Goal: Task Accomplishment & Management: Complete application form

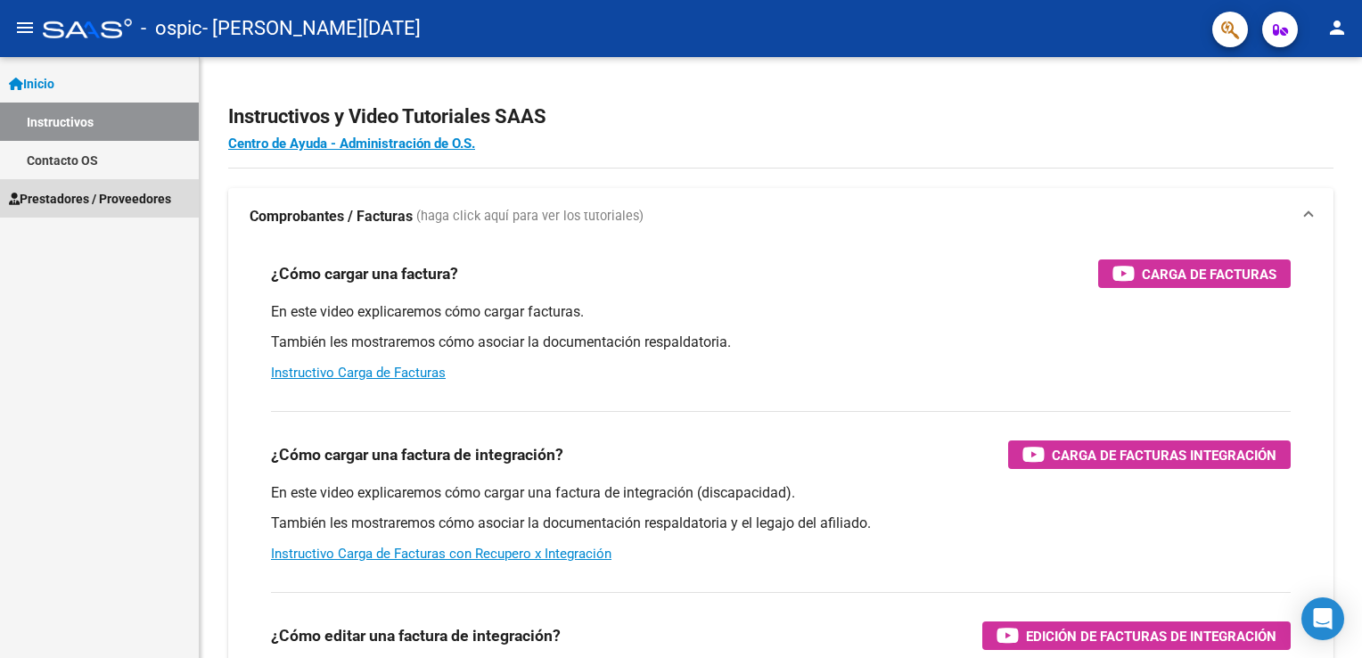
click at [161, 201] on span "Prestadores / Proveedores" at bounding box center [90, 199] width 162 height 20
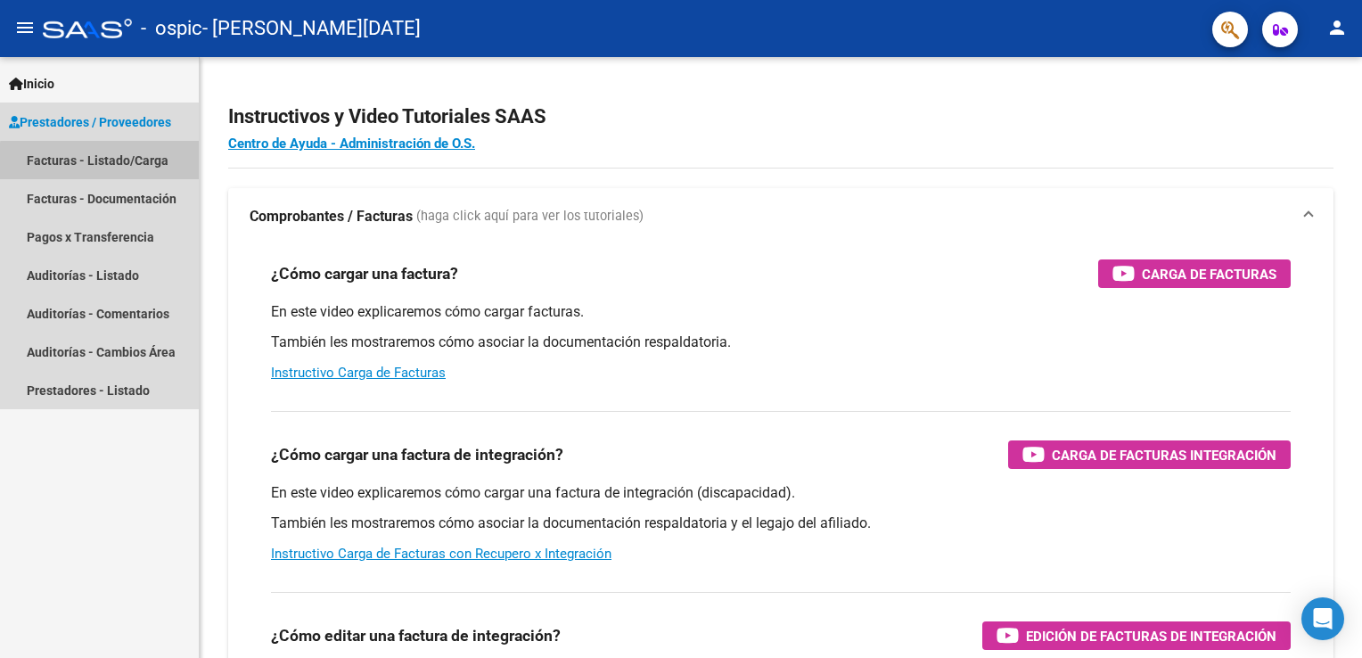
click at [140, 164] on link "Facturas - Listado/Carga" at bounding box center [99, 160] width 199 height 38
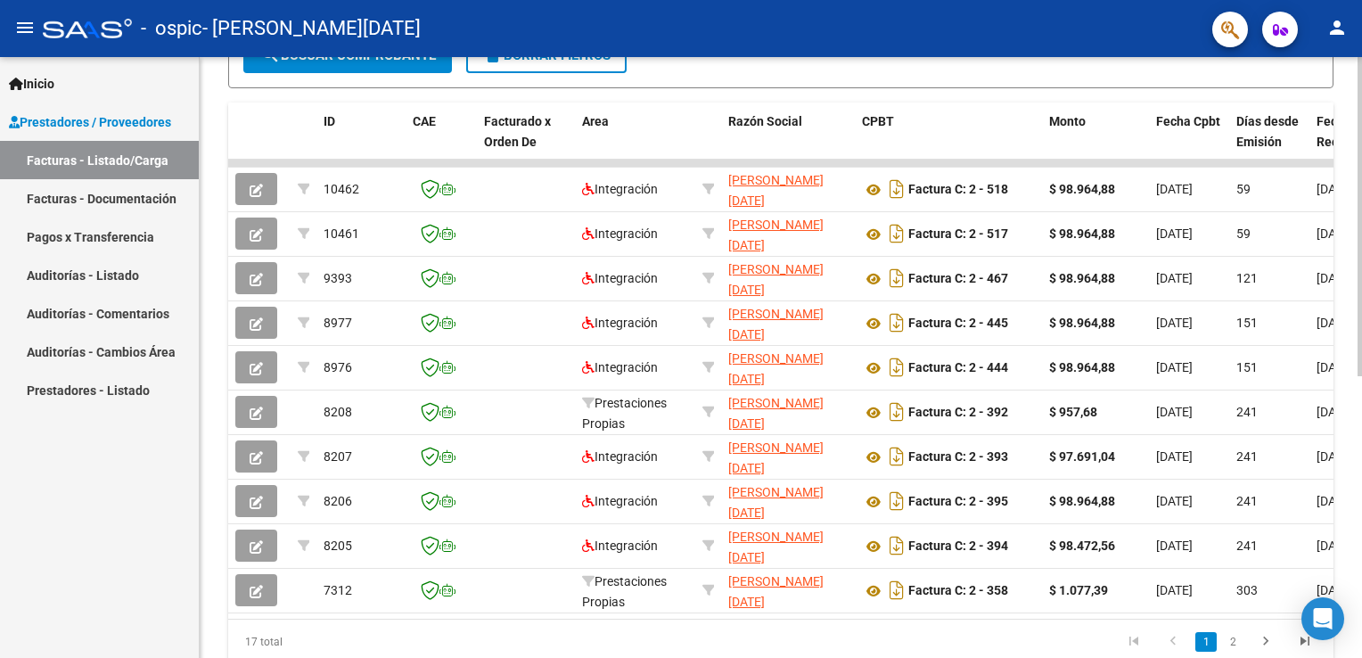
scroll to position [464, 0]
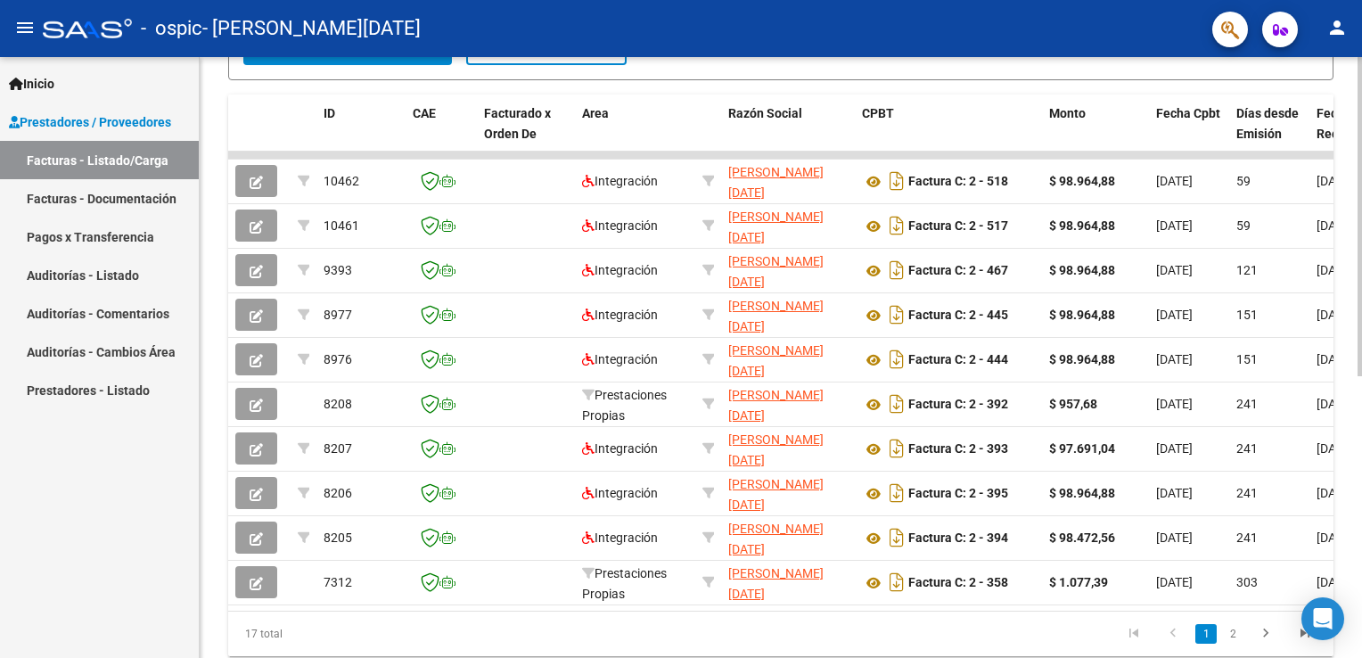
click at [1343, 547] on div "Video tutorial PRESTADORES -> Listado de CPBTs Emitidos por Prestadores / Prove…" at bounding box center [783, 153] width 1167 height 1120
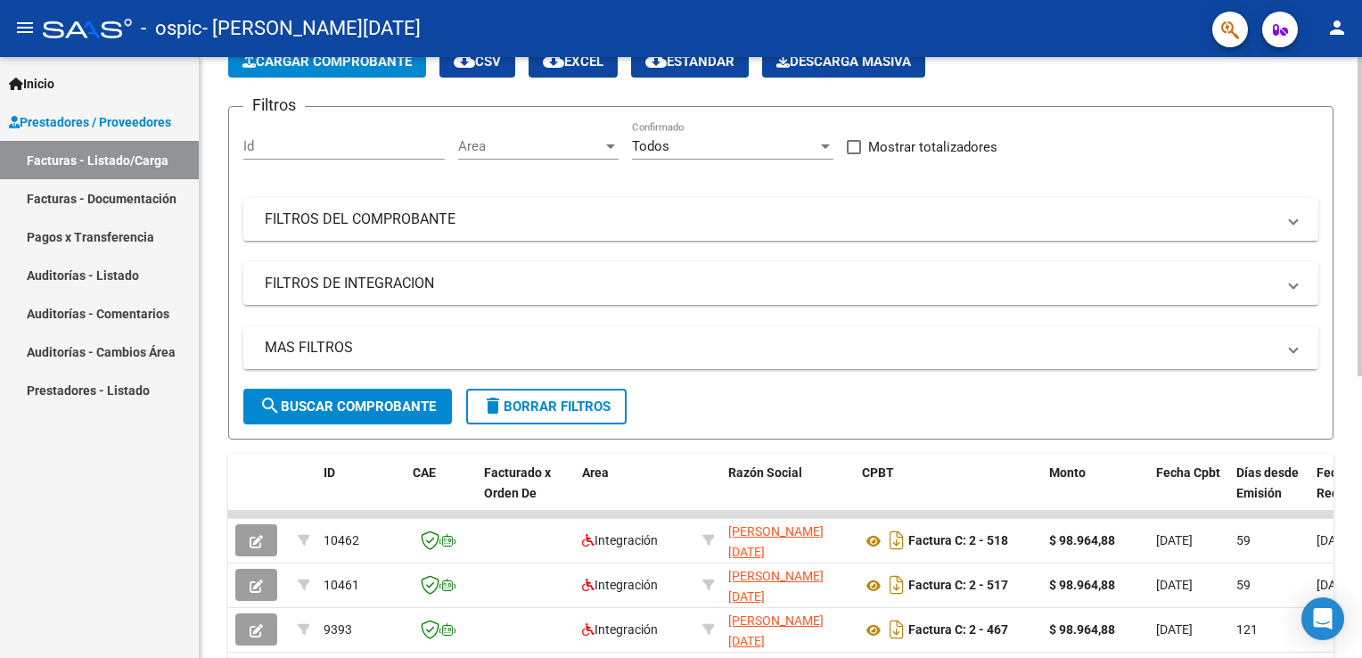
scroll to position [93, 0]
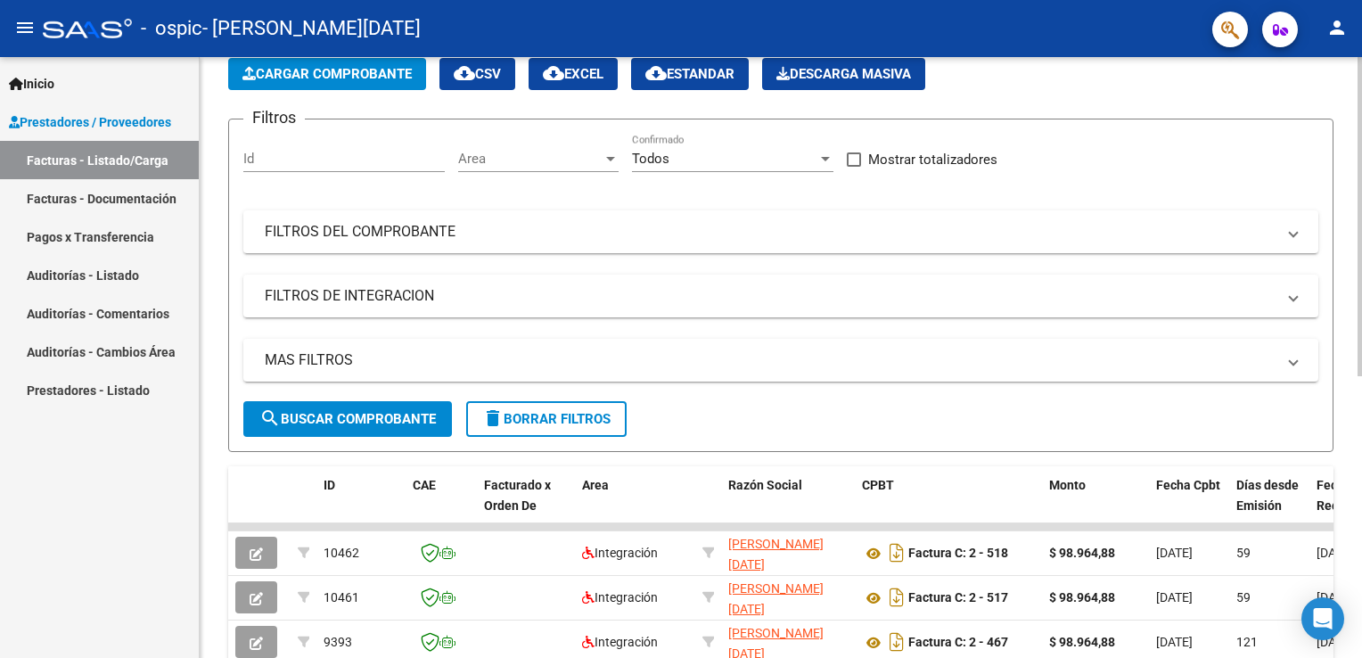
click at [1361, 262] on html "menu - ospic - [PERSON_NAME][DATE] person Inicio Instructivos Contacto OS Prest…" at bounding box center [681, 329] width 1362 height 658
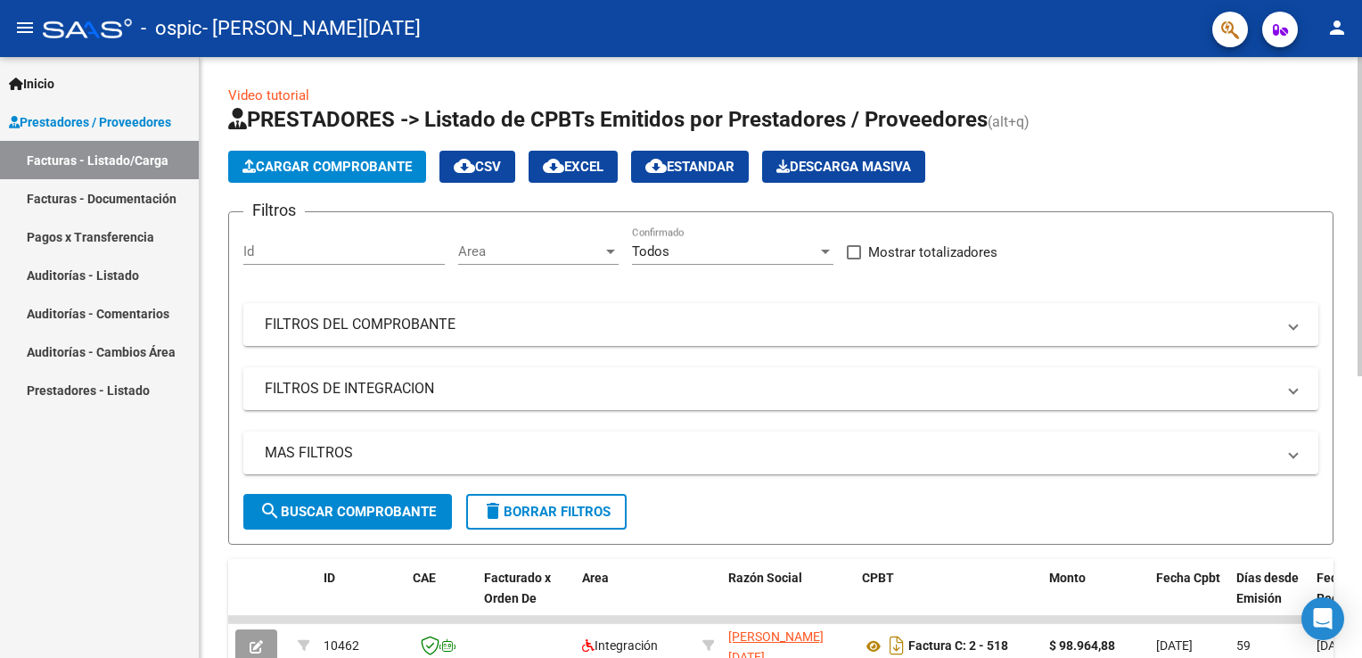
click at [1361, 176] on html "menu - ospic - [PERSON_NAME][DATE] person Inicio Instructivos Contacto OS Prest…" at bounding box center [681, 329] width 1362 height 658
click at [396, 160] on span "Cargar Comprobante" at bounding box center [326, 167] width 169 height 16
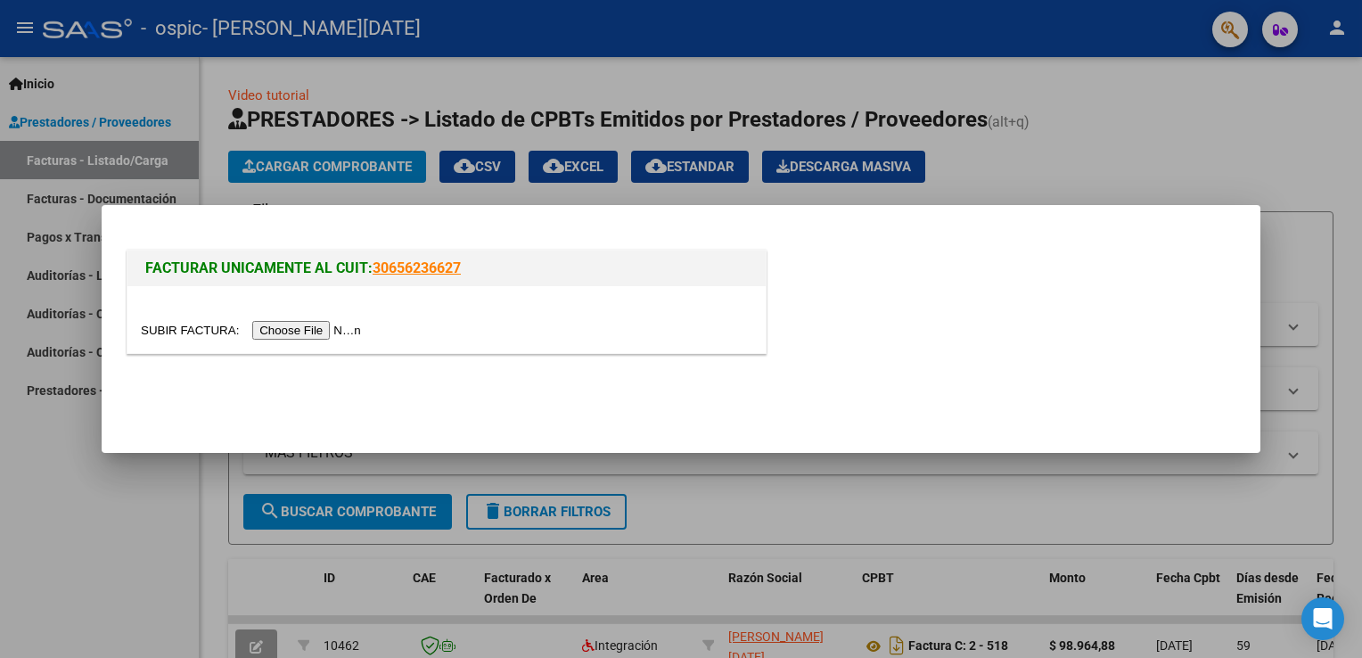
click at [310, 328] on input "file" at bounding box center [253, 330] width 225 height 19
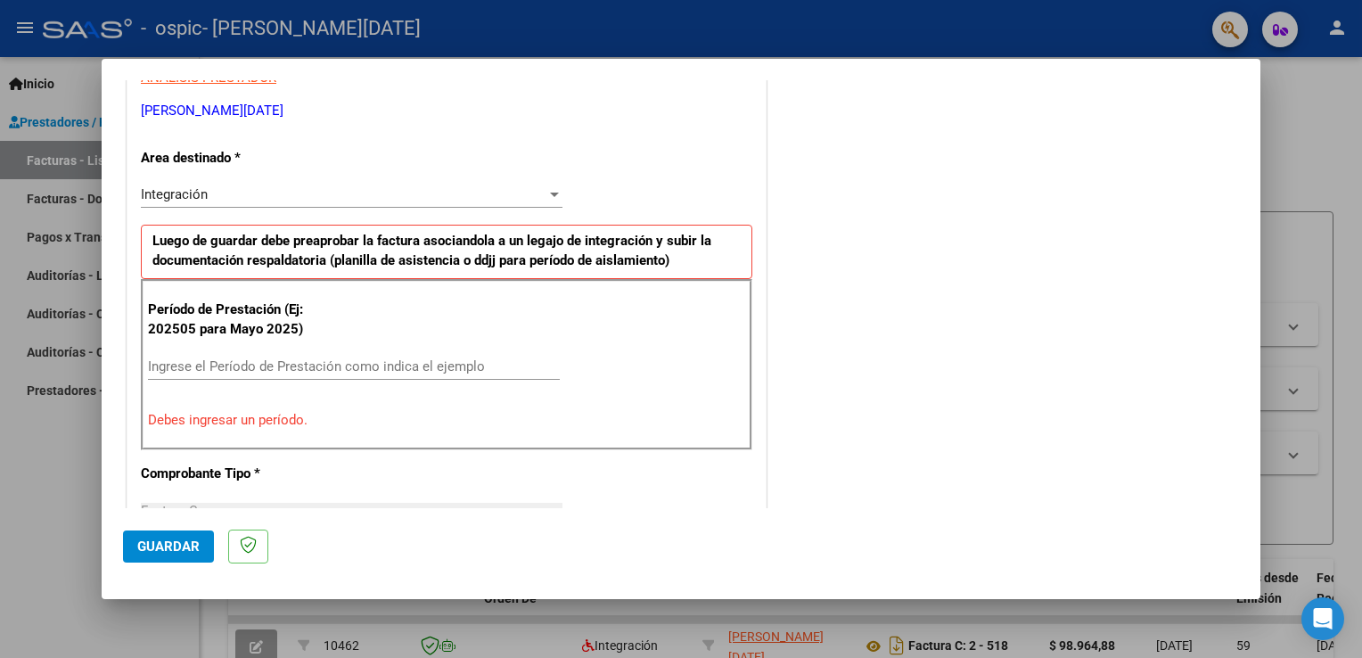
scroll to position [358, 0]
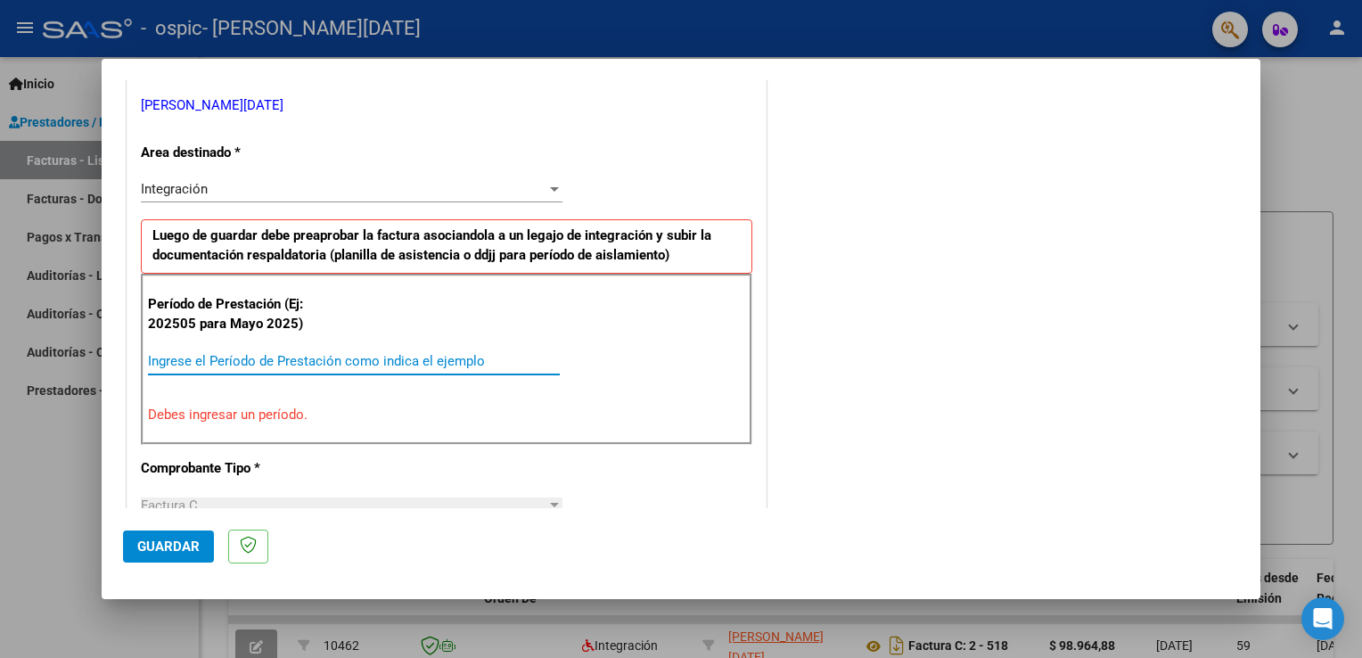
click at [301, 364] on input "Ingrese el Período de Prestación como indica el ejemplo" at bounding box center [354, 361] width 412 height 16
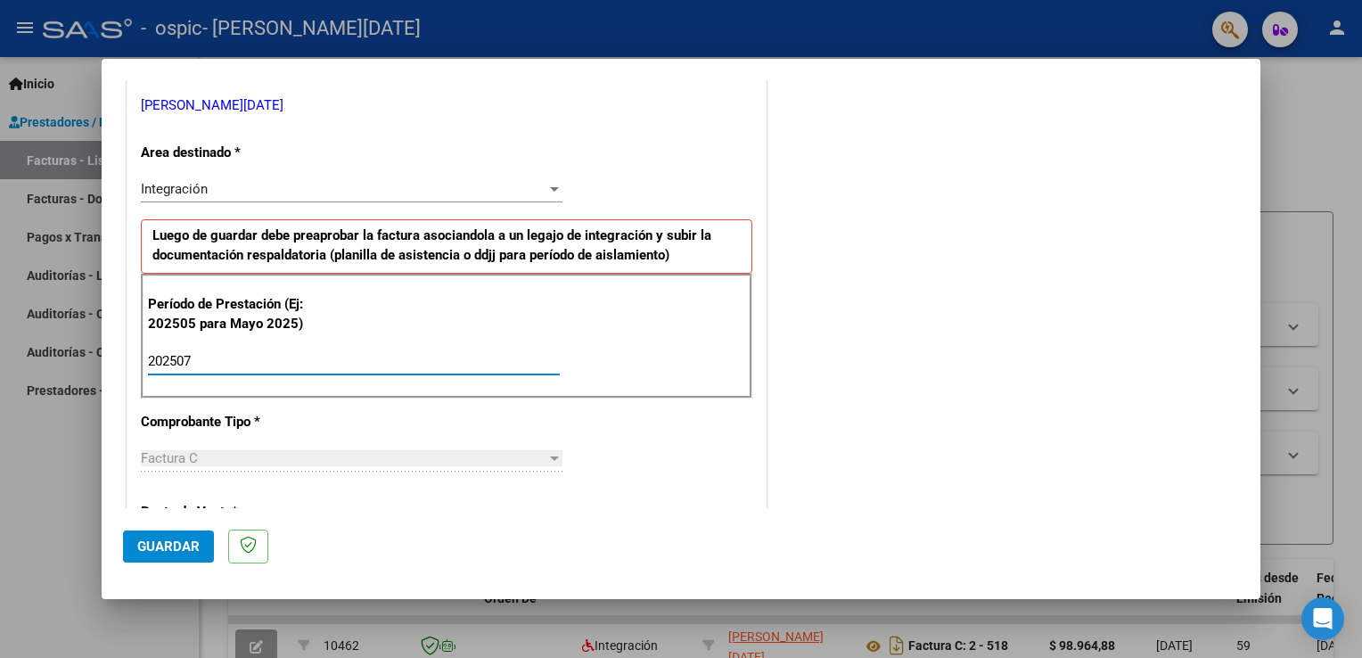
type input "202507"
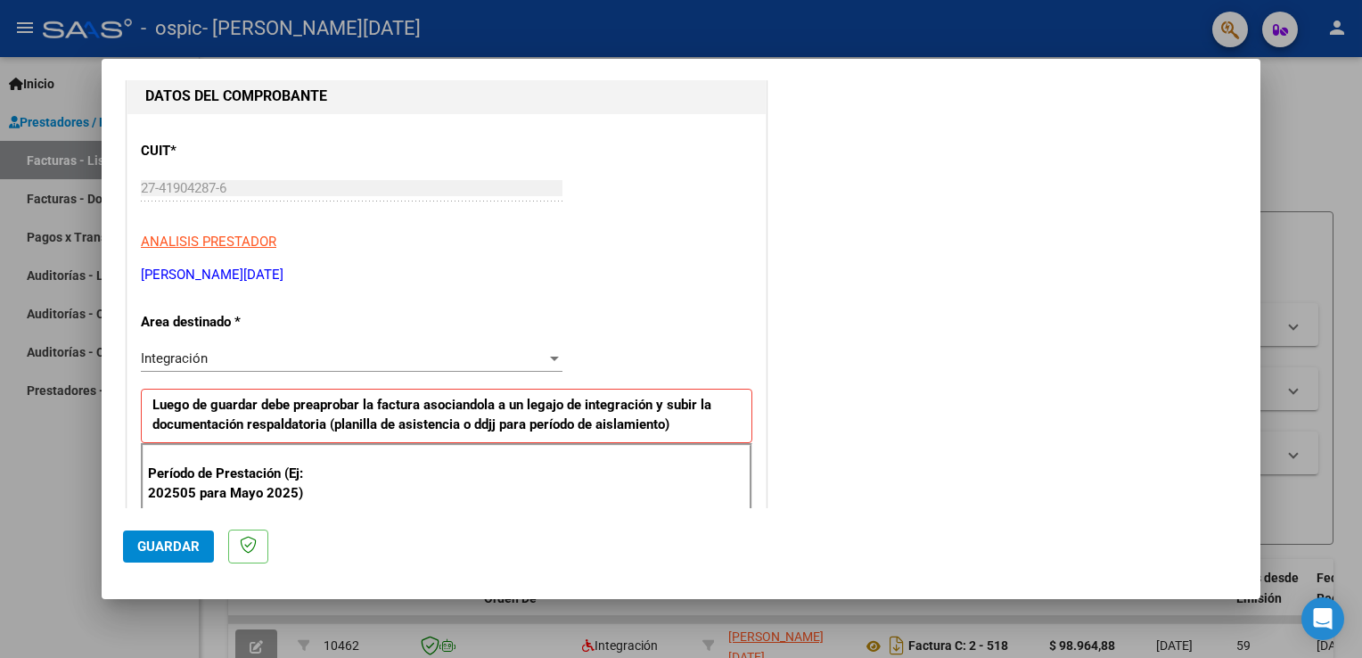
scroll to position [195, 0]
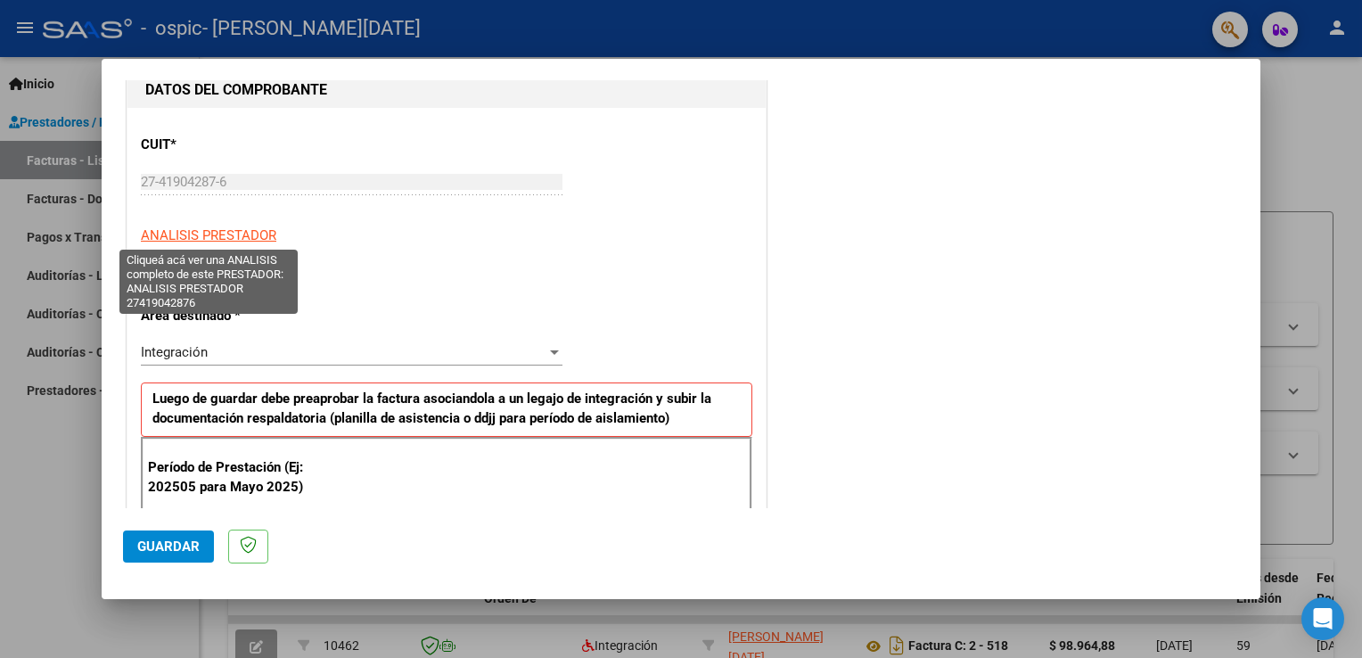
click at [221, 229] on span "ANALISIS PRESTADOR" at bounding box center [208, 235] width 135 height 16
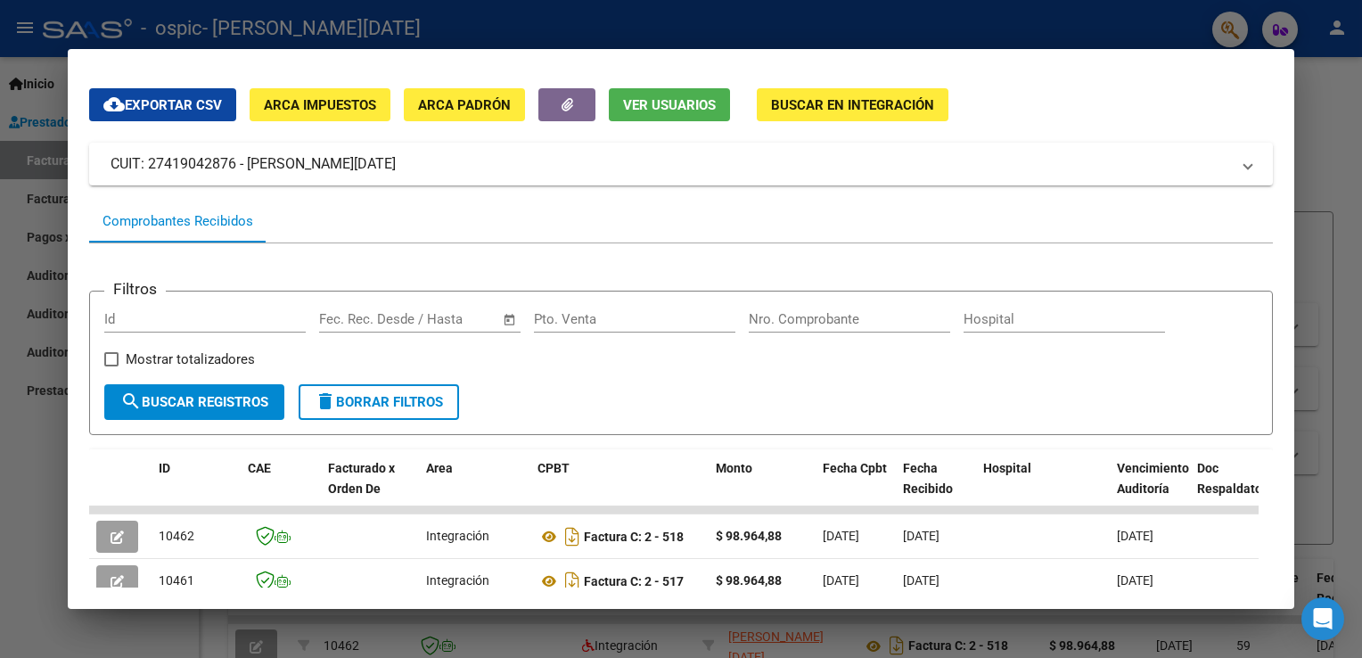
scroll to position [0, 0]
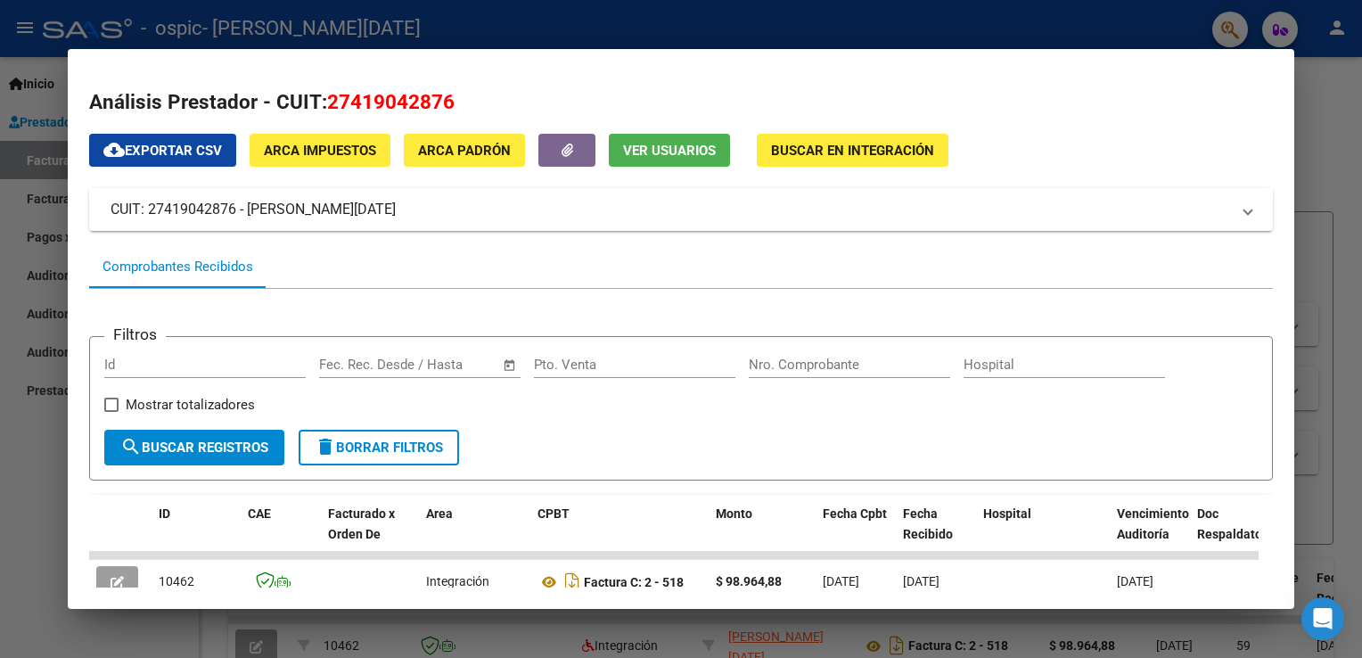
click at [1020, 219] on mat-panel-title "CUIT: 27419042876 - [PERSON_NAME][DATE]" at bounding box center [670, 209] width 1118 height 21
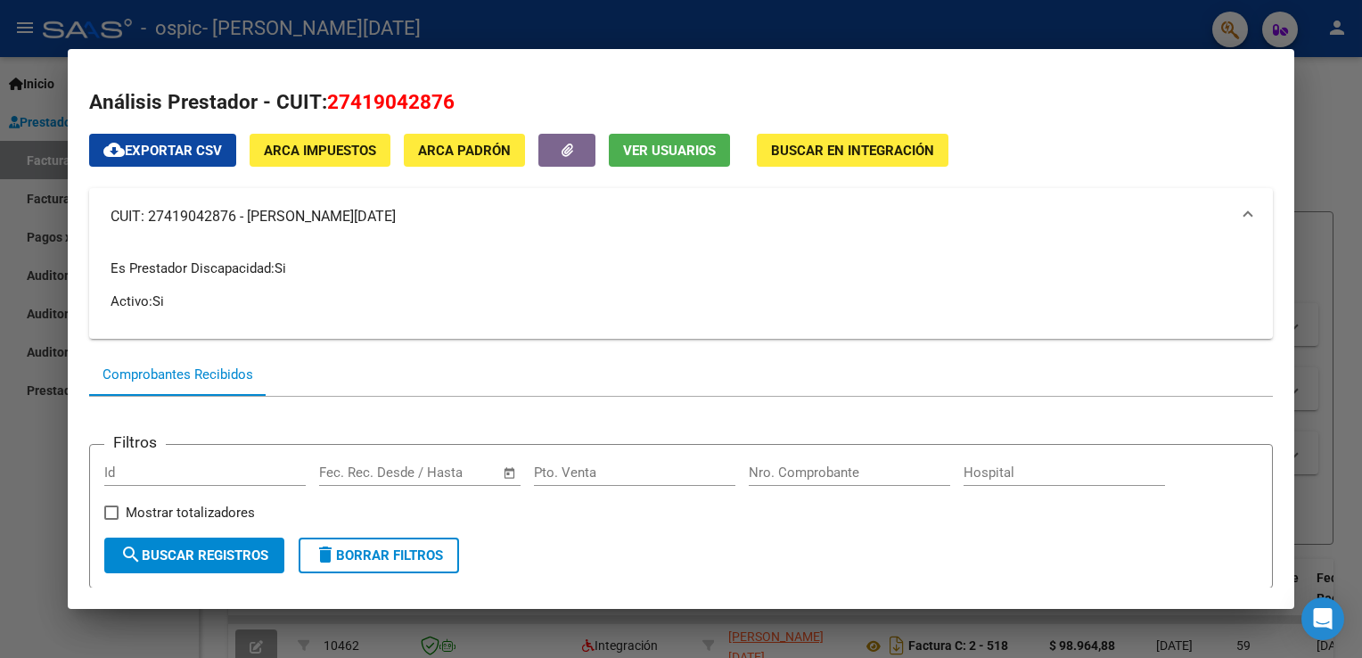
click at [931, 116] on h2 "Análisis Prestador - CUIT: 27419042876" at bounding box center [680, 102] width 1183 height 30
click at [1323, 92] on div at bounding box center [681, 329] width 1362 height 658
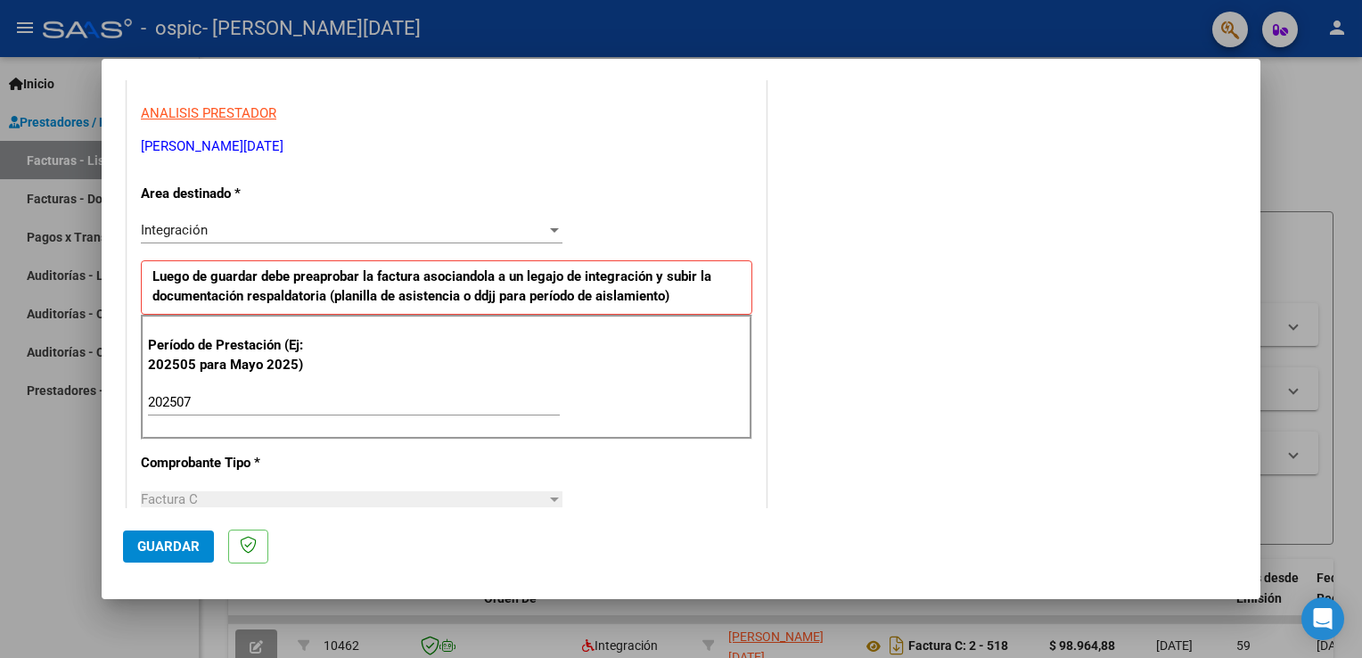
scroll to position [327, 0]
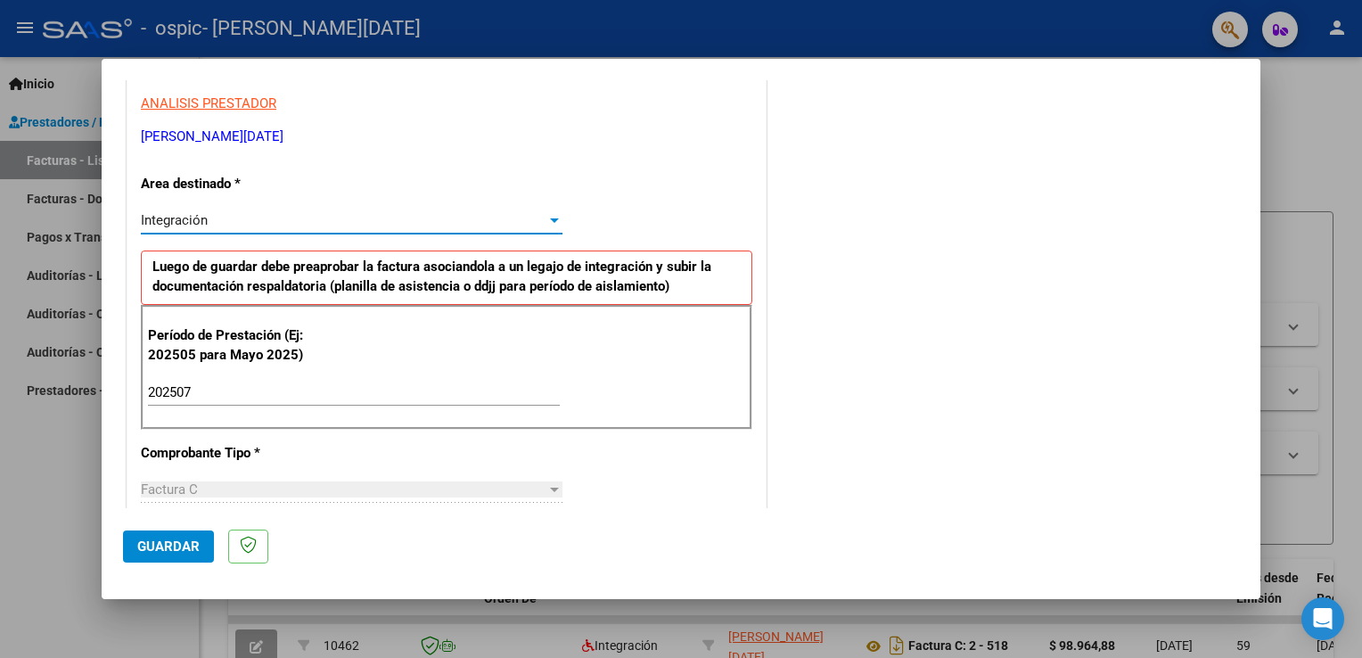
click at [538, 223] on div "Integración" at bounding box center [343, 220] width 405 height 16
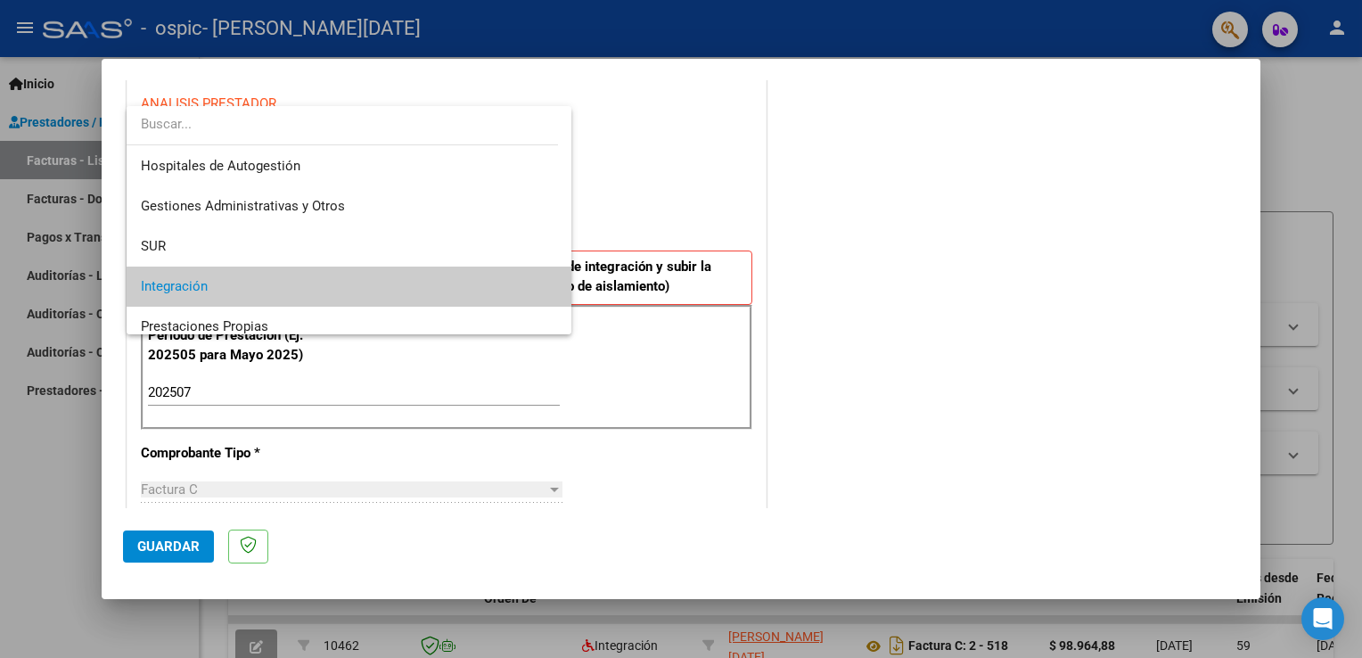
scroll to position [66, 0]
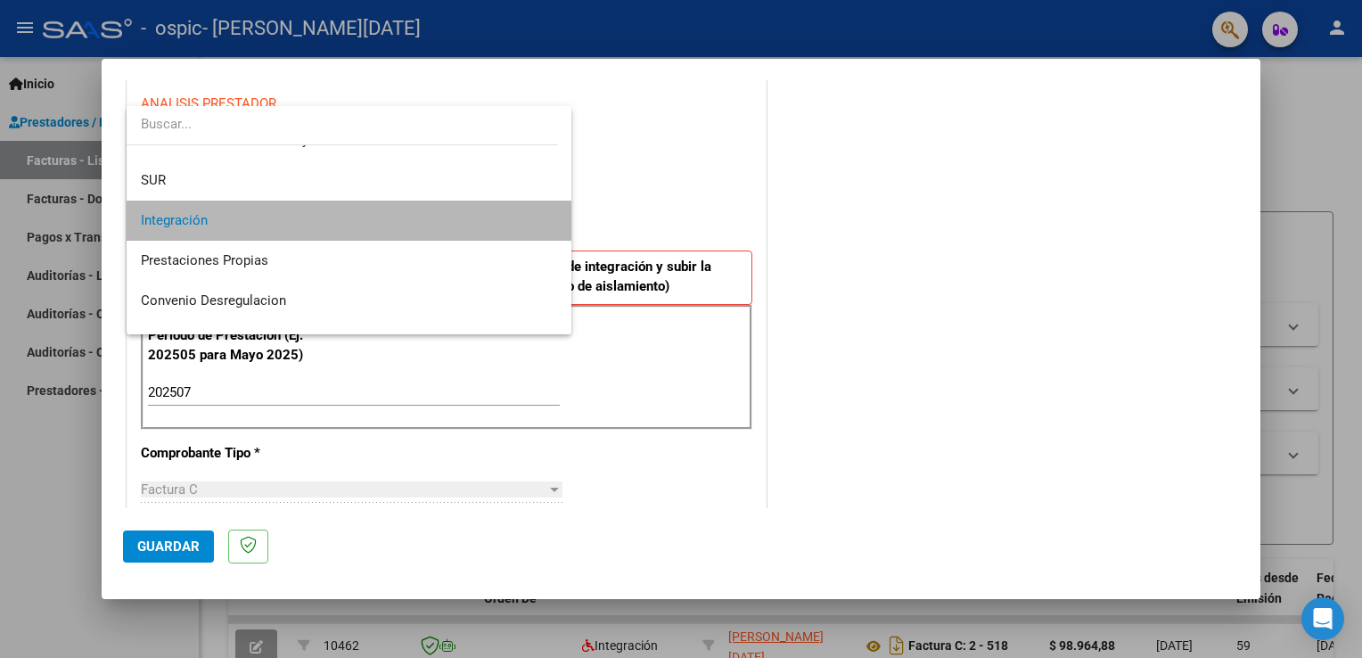
click at [517, 224] on span "Integración" at bounding box center [349, 221] width 417 height 40
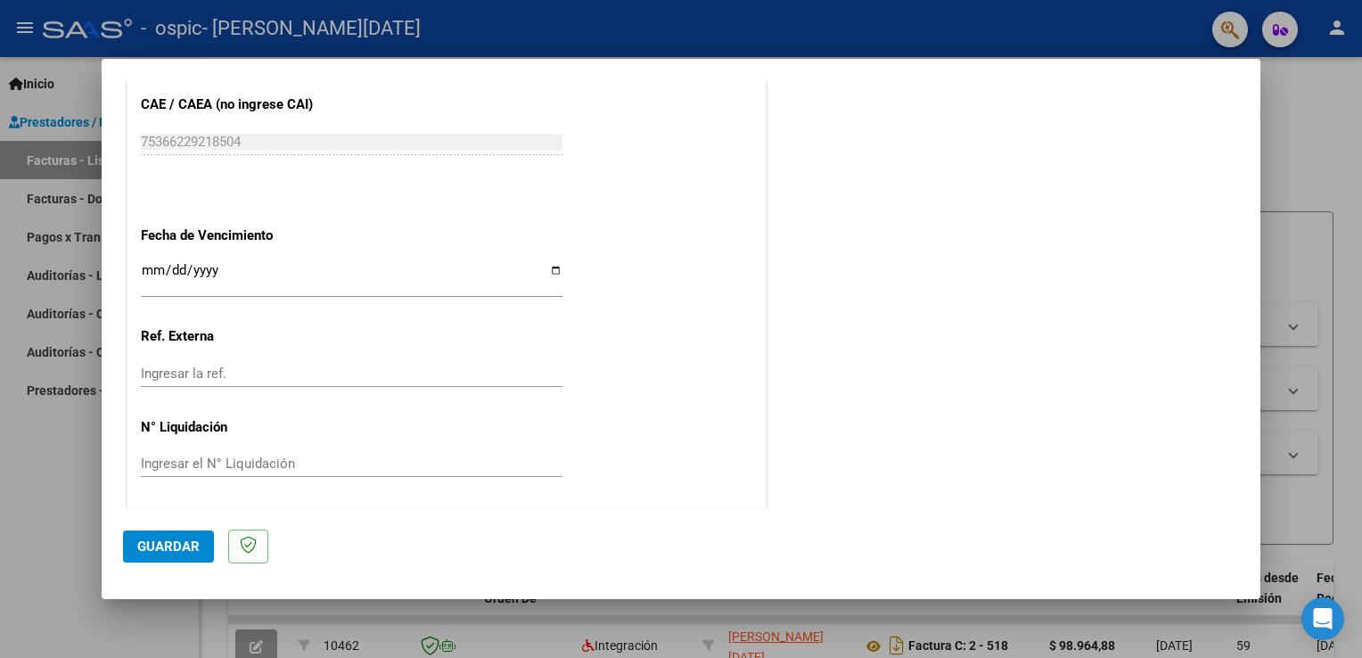
scroll to position [1138, 0]
click at [551, 271] on input "Ingresar la fecha" at bounding box center [352, 276] width 422 height 29
type input "[DATE]"
click at [213, 369] on input "Ingresar la ref." at bounding box center [352, 372] width 422 height 16
click at [157, 540] on span "Guardar" at bounding box center [168, 546] width 62 height 16
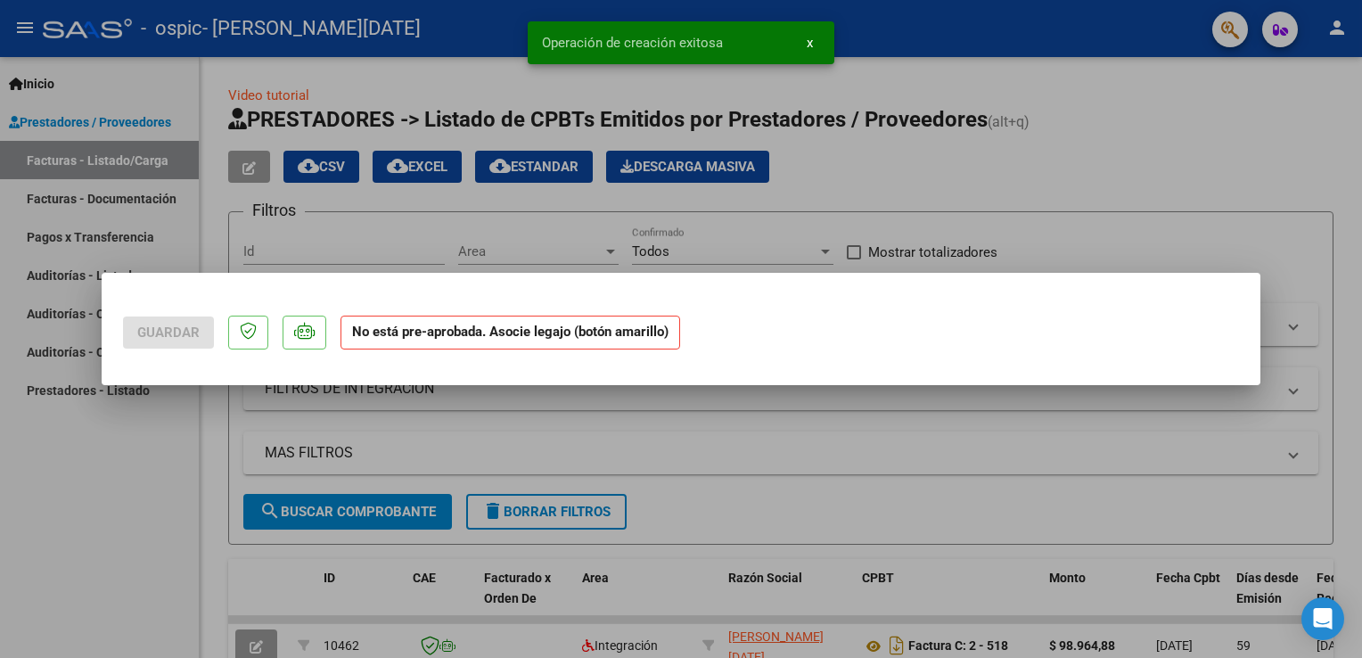
scroll to position [0, 0]
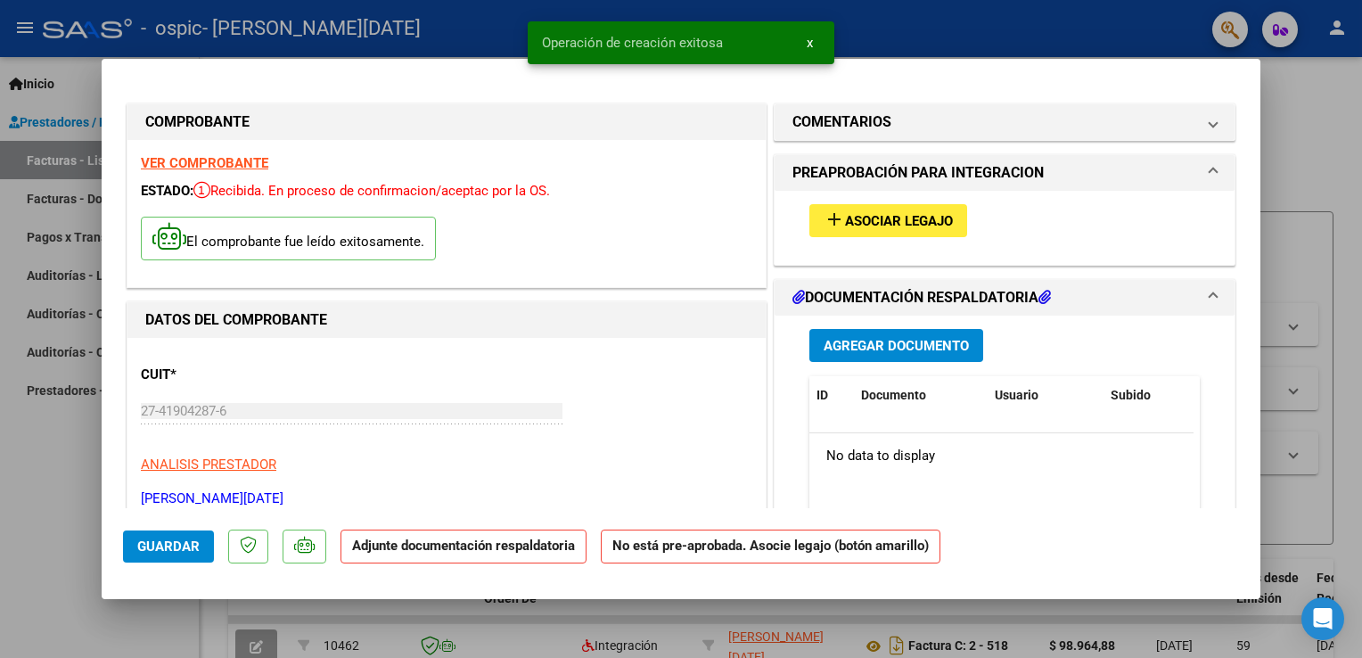
click at [860, 215] on span "Asociar Legajo" at bounding box center [899, 221] width 108 height 16
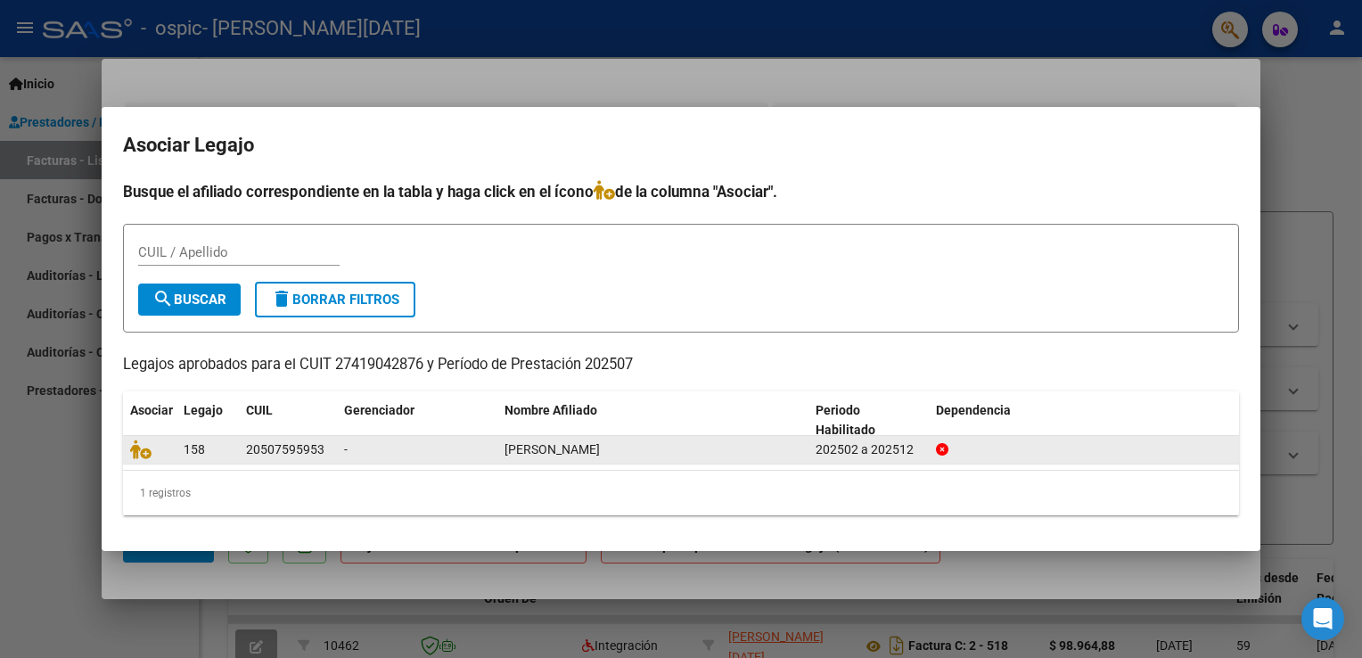
click at [593, 447] on span "[PERSON_NAME]" at bounding box center [551, 449] width 95 height 14
click at [137, 455] on icon at bounding box center [140, 449] width 21 height 20
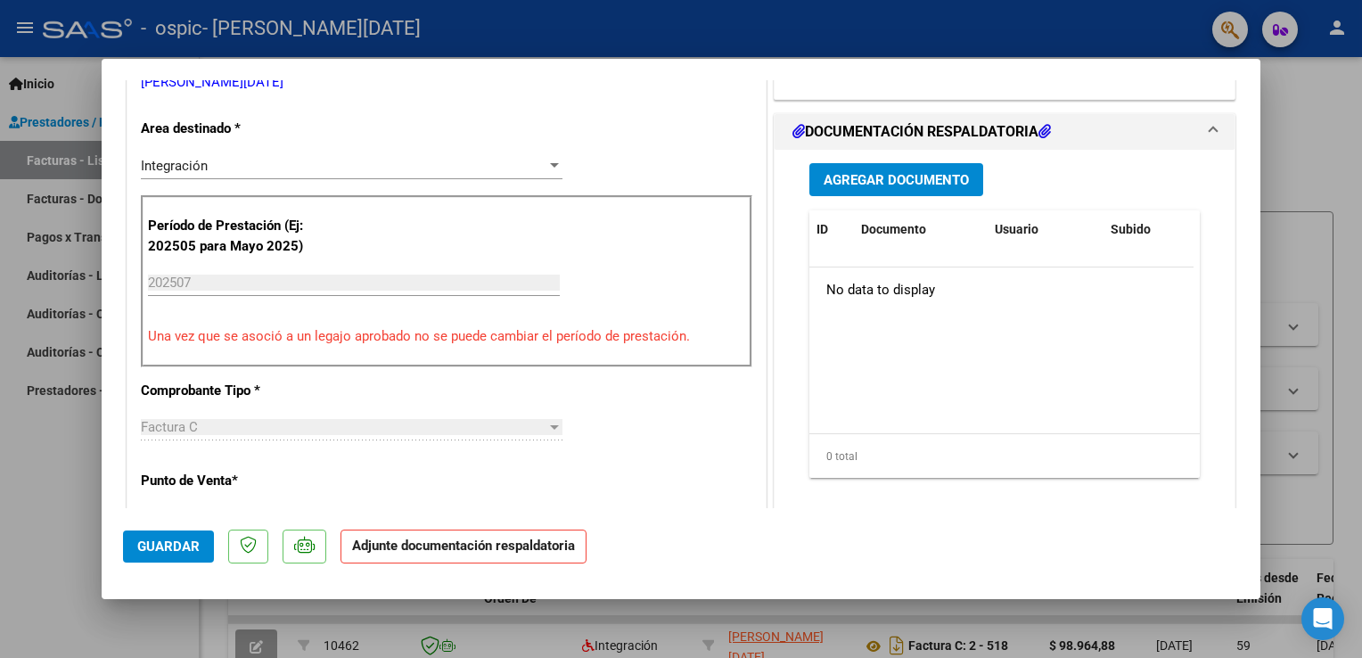
scroll to position [396, 0]
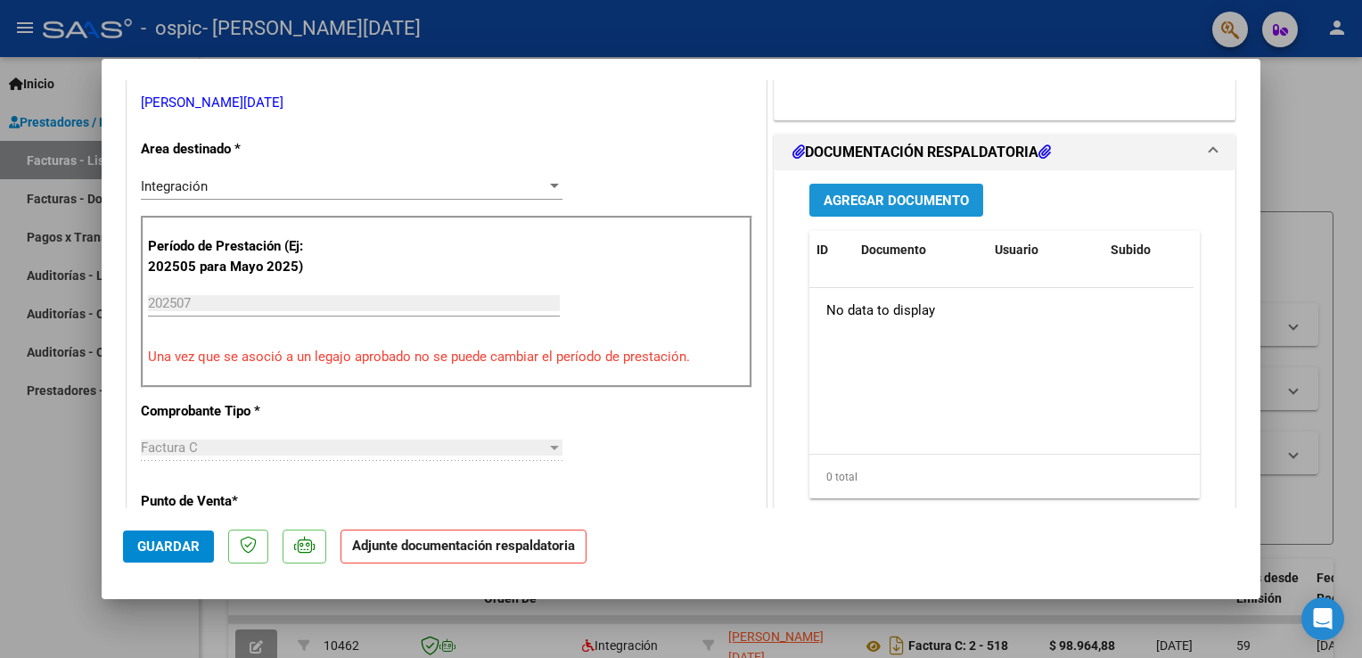
click at [927, 199] on span "Agregar Documento" at bounding box center [895, 200] width 145 height 16
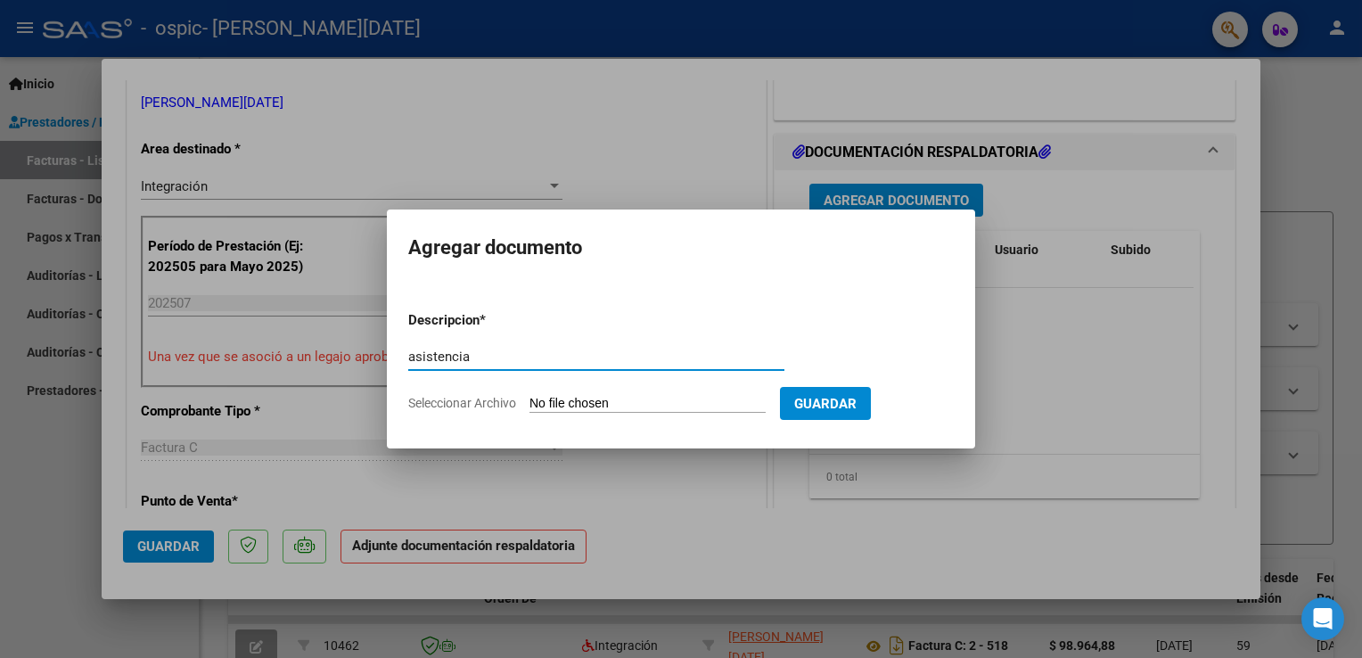
type input "asistencia"
click at [649, 400] on input "Seleccionar Archivo" at bounding box center [647, 404] width 236 height 17
type input "C:\fakepath\asistencia [PERSON_NAME].pdf"
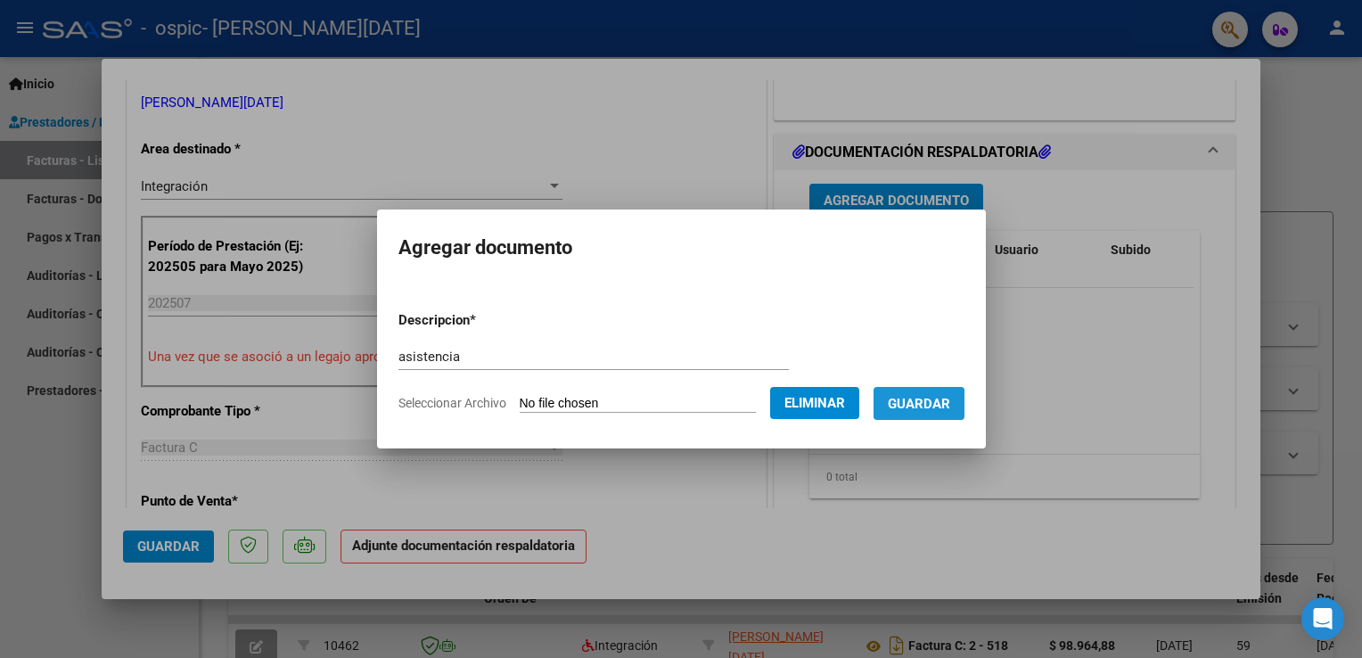
click at [912, 408] on span "Guardar" at bounding box center [919, 404] width 62 height 16
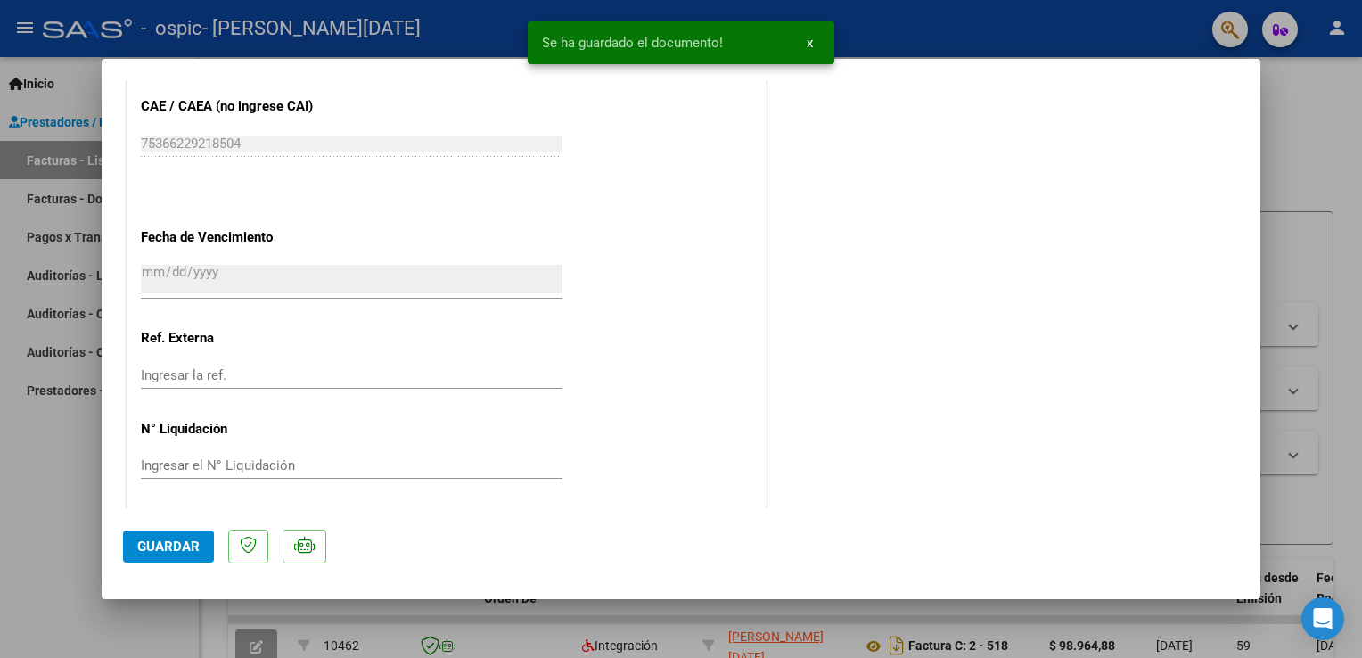
scroll to position [1166, 0]
click at [171, 554] on button "Guardar" at bounding box center [168, 546] width 91 height 32
click at [18, 551] on div at bounding box center [681, 329] width 1362 height 658
type input "$ 0,00"
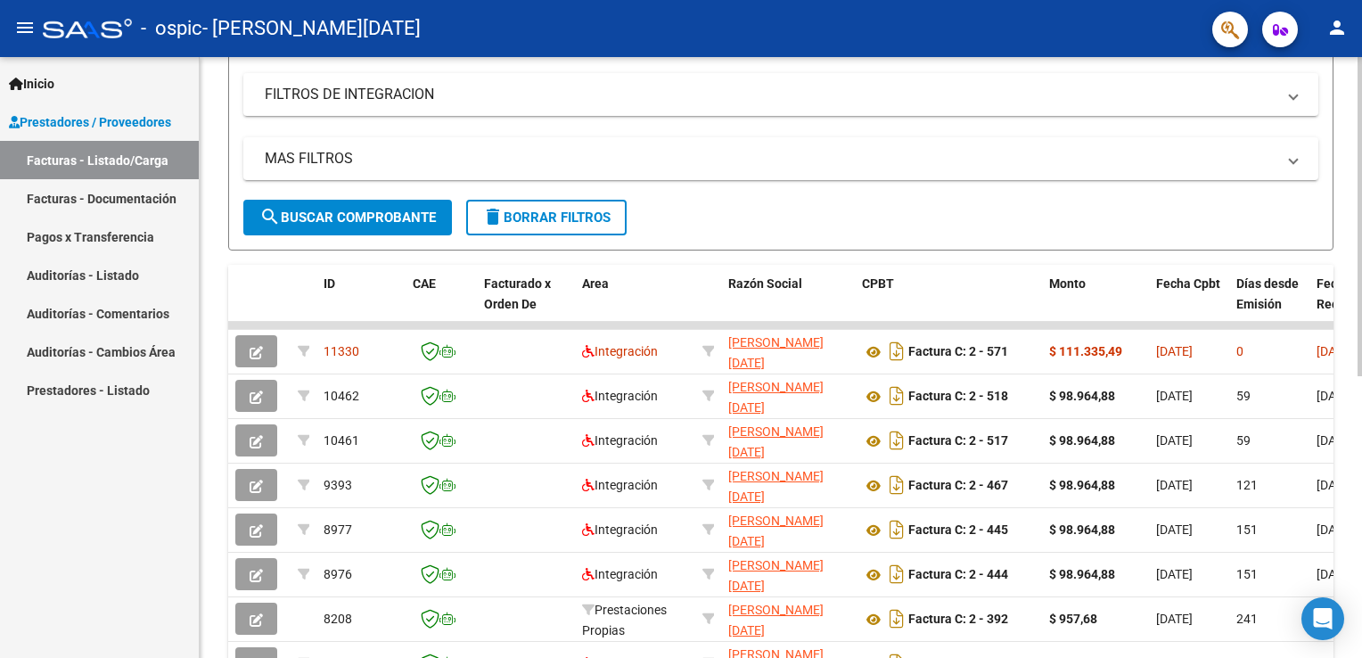
scroll to position [308, 0]
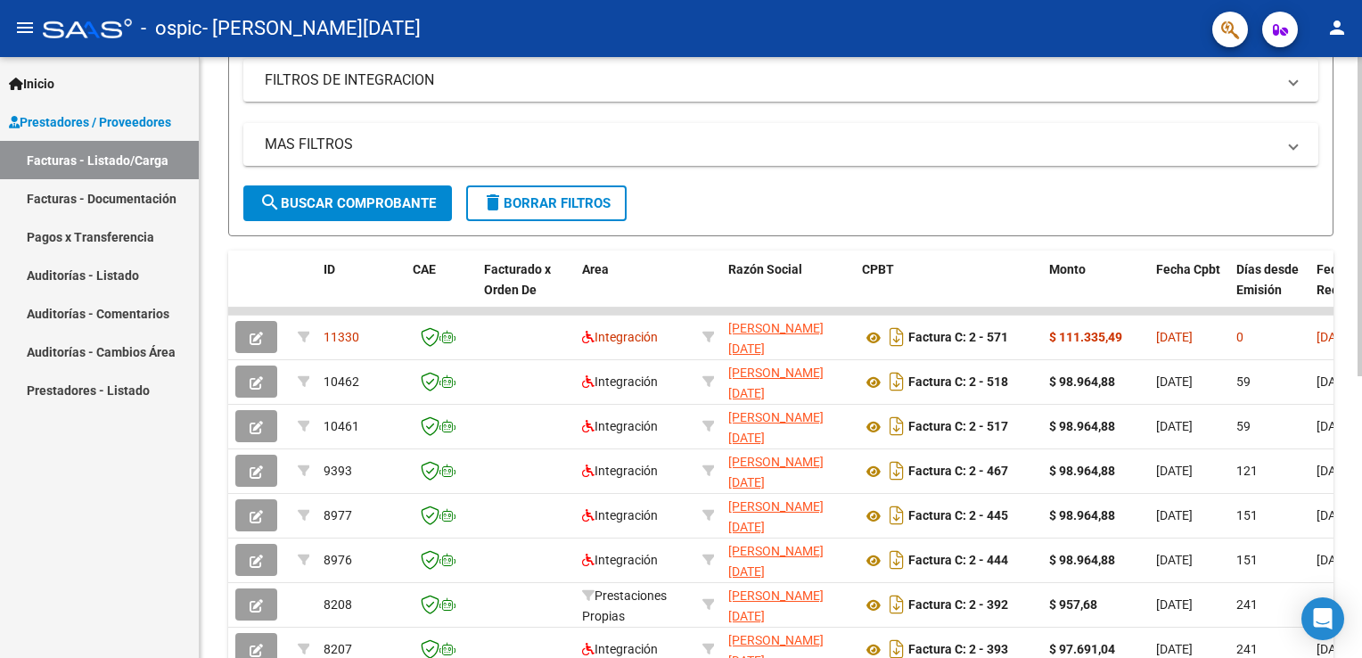
click at [1361, 411] on div at bounding box center [1359, 384] width 4 height 319
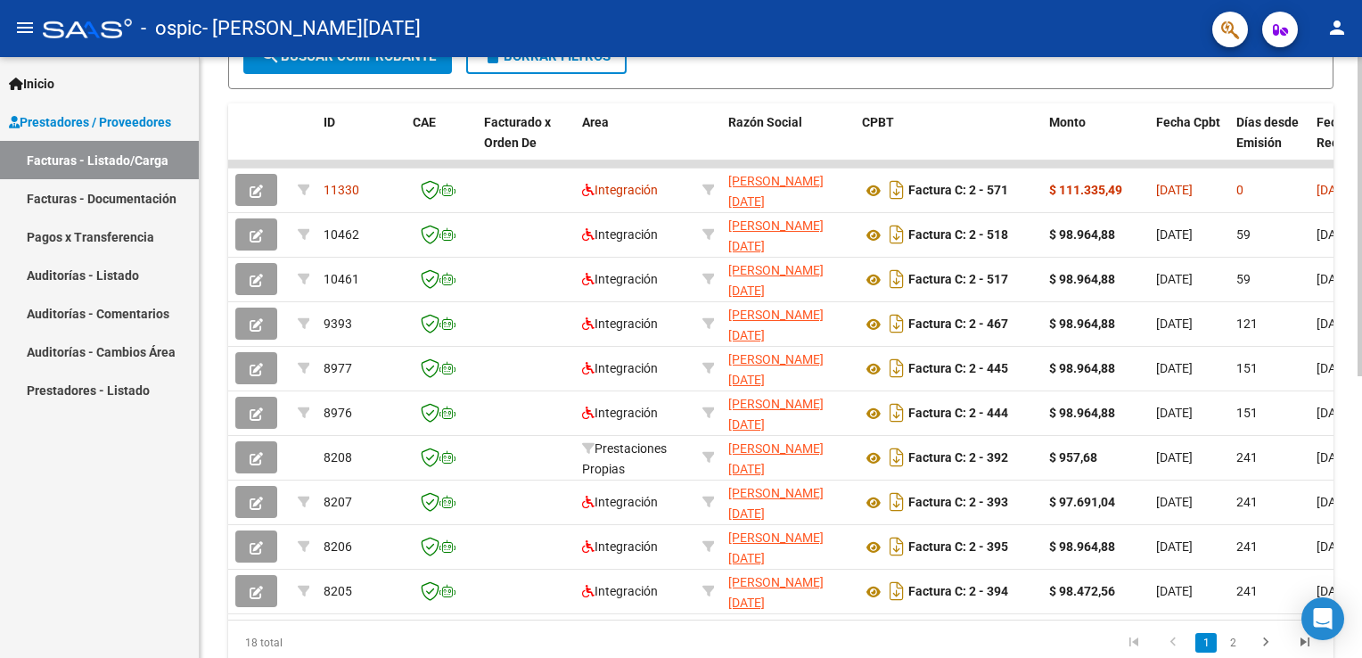
click at [1361, 403] on html "menu - ospic - [PERSON_NAME][DATE] person Inicio Instructivos Contacto OS Prest…" at bounding box center [681, 329] width 1362 height 658
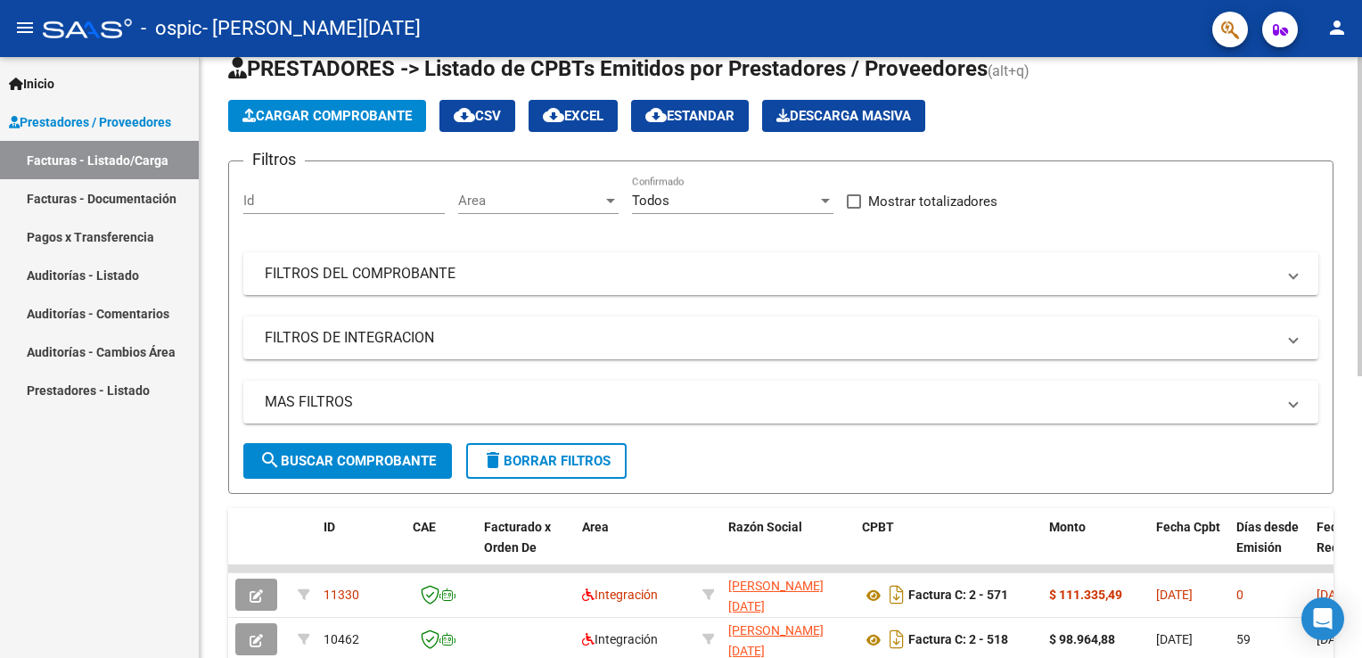
scroll to position [49, 0]
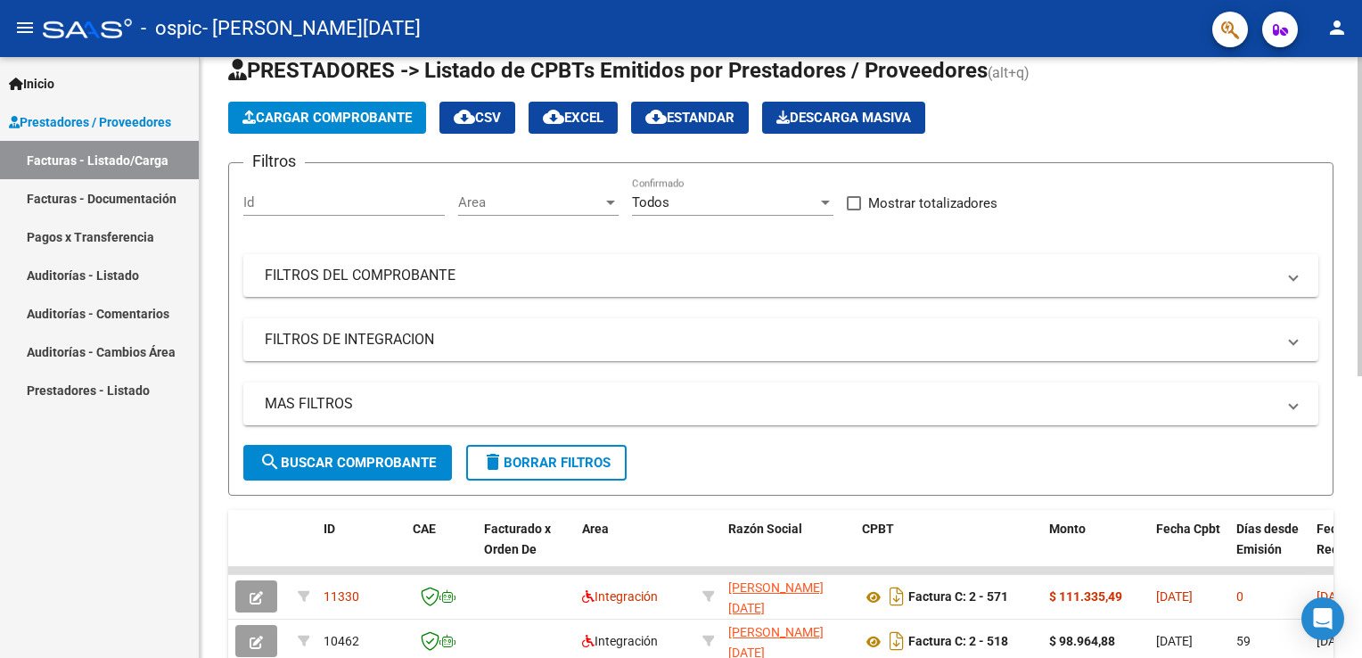
click at [1361, 134] on html "menu - ospic - [PERSON_NAME][DATE] person Inicio Instructivos Contacto OS Prest…" at bounding box center [681, 329] width 1362 height 658
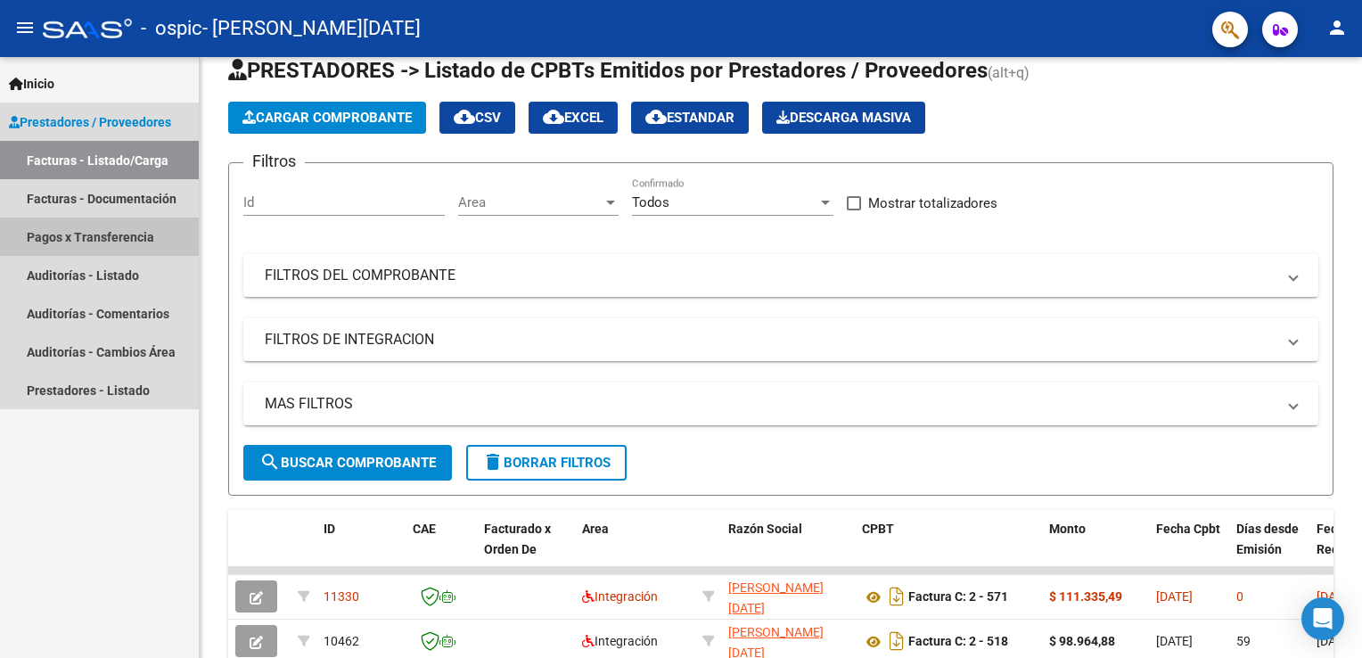
click at [103, 237] on link "Pagos x Transferencia" at bounding box center [99, 236] width 199 height 38
